Goal: Task Accomplishment & Management: Manage account settings

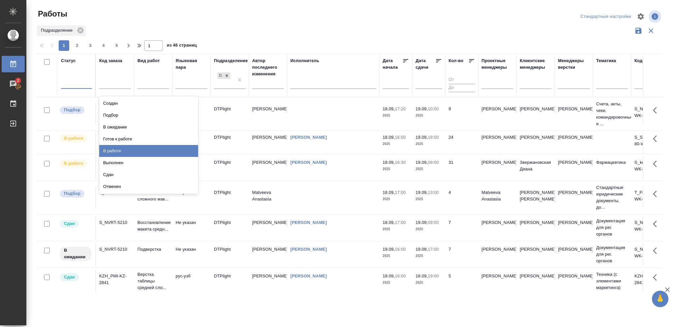
click at [112, 149] on div "В работе" at bounding box center [148, 151] width 99 height 12
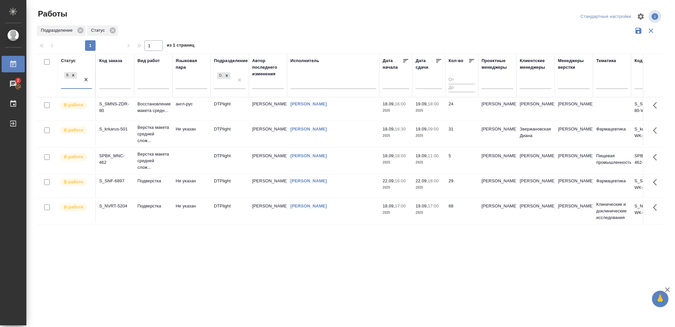
click at [438, 60] on icon at bounding box center [439, 60] width 7 height 7
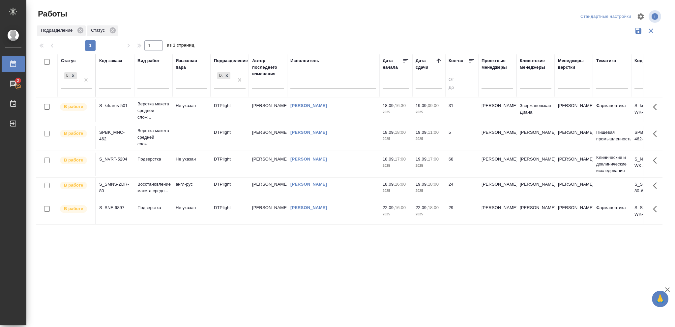
click at [435, 115] on p "2025" at bounding box center [429, 112] width 26 height 7
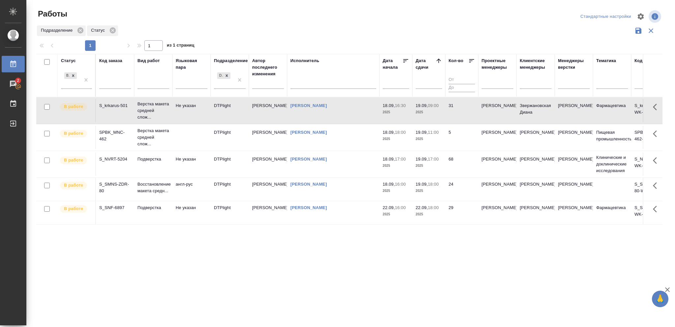
click at [435, 115] on p "2025" at bounding box center [429, 112] width 26 height 7
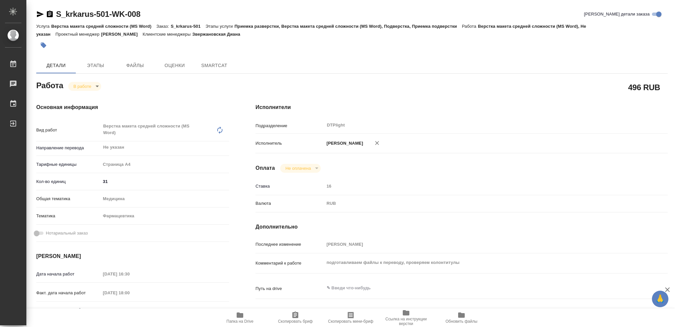
type textarea "x"
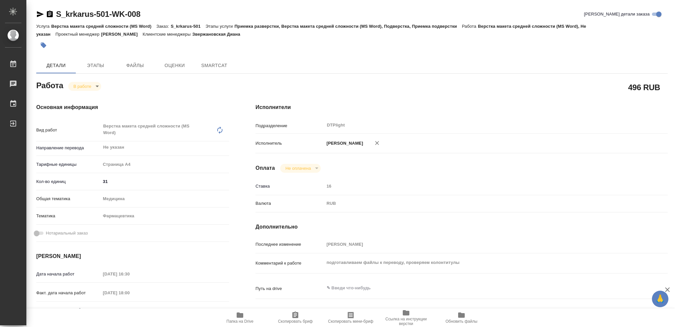
type textarea "x"
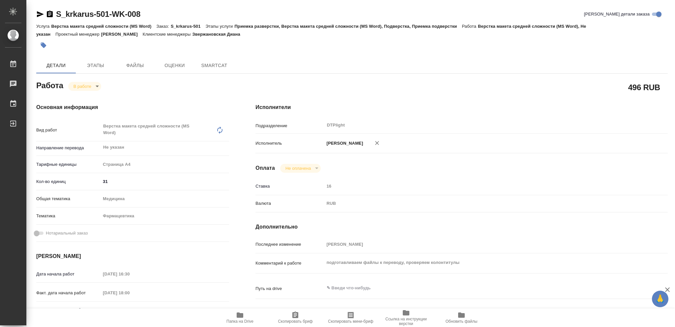
type textarea "x"
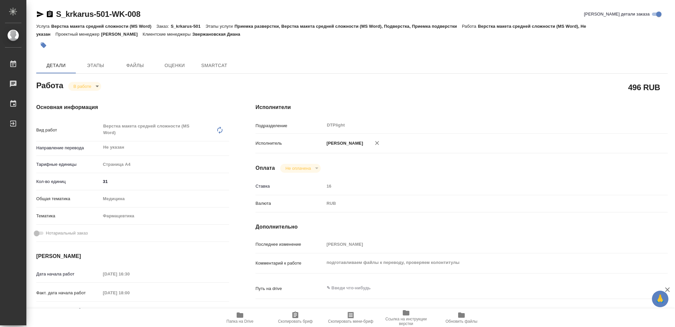
type textarea "x"
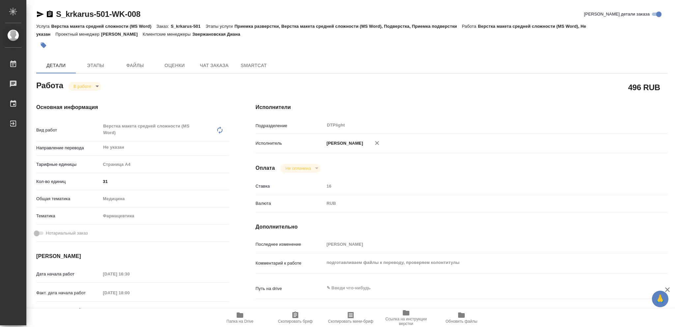
click at [237, 316] on icon "button" at bounding box center [240, 314] width 7 height 5
type textarea "x"
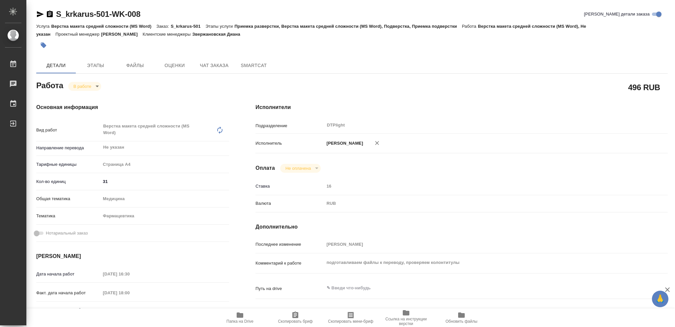
type textarea "x"
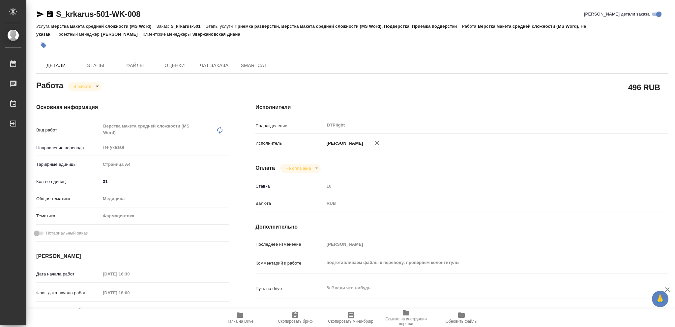
type textarea "x"
click at [48, 15] on icon "button" at bounding box center [50, 14] width 6 height 7
click at [97, 85] on body "🙏 .cls-1 fill:#fff; AWATERA Vasileva Olga Работы 2 Чаты График Выйти S_krkarus-…" at bounding box center [337, 163] width 675 height 327
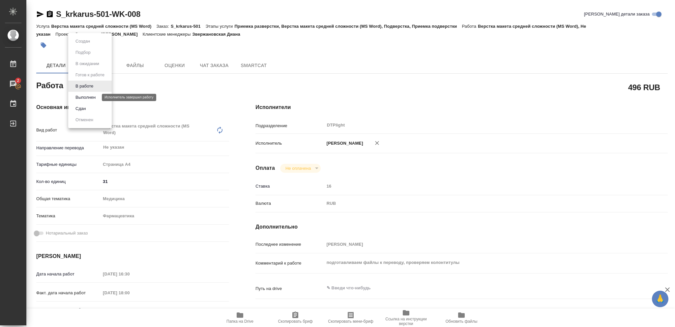
click at [86, 94] on button "Выполнен" at bounding box center [86, 97] width 24 height 7
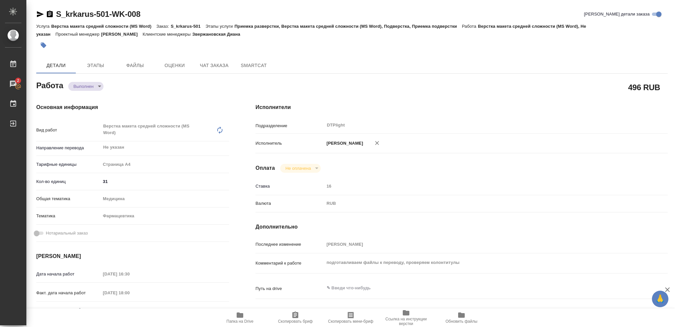
type textarea "x"
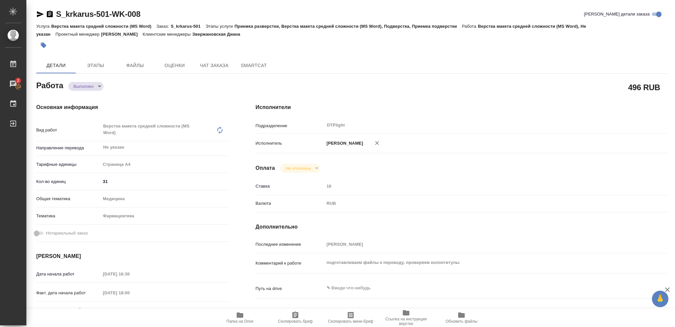
type textarea "x"
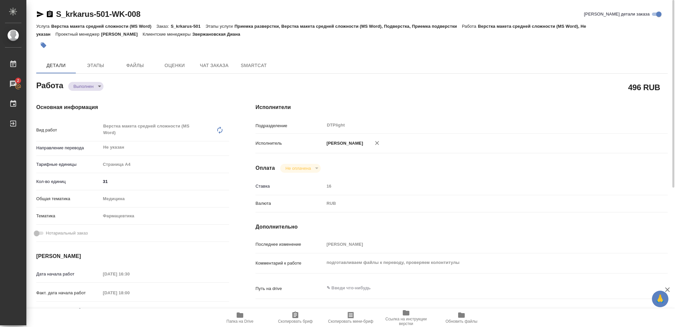
type textarea "x"
